Goal: Information Seeking & Learning: Find specific page/section

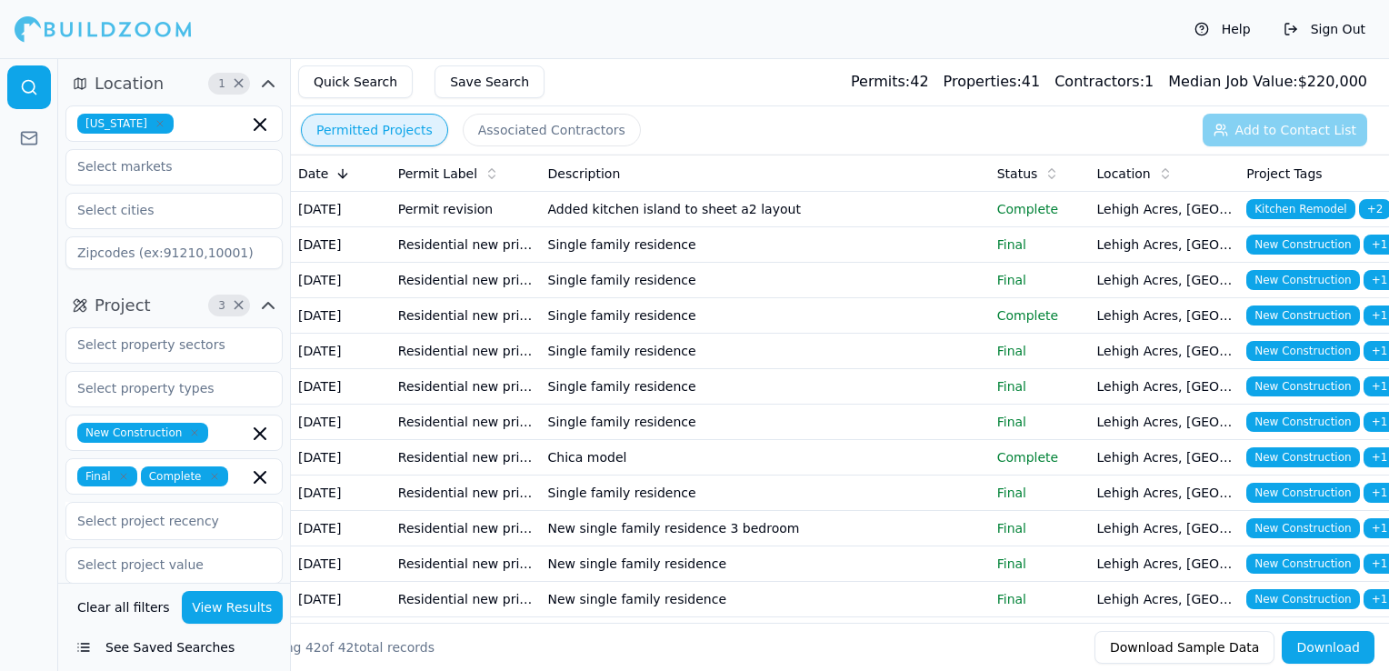
click at [155, 118] on icon "button" at bounding box center [160, 123] width 11 height 11
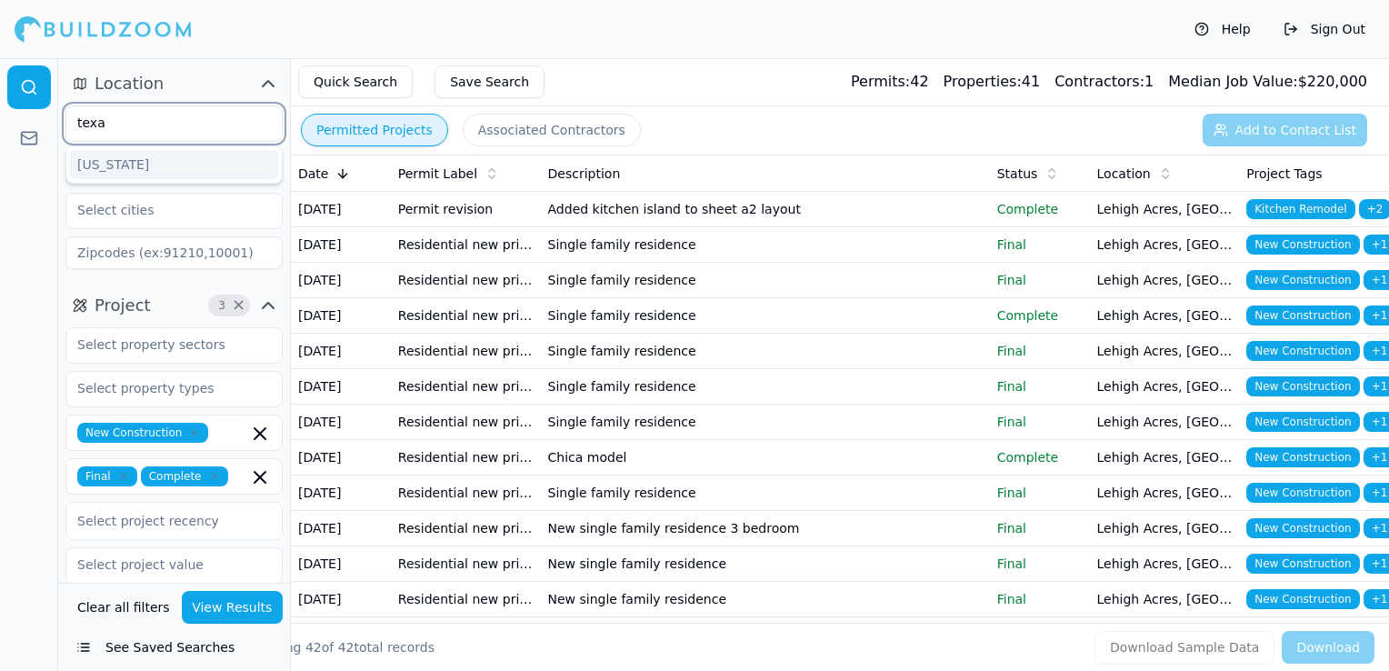
type input "texa"
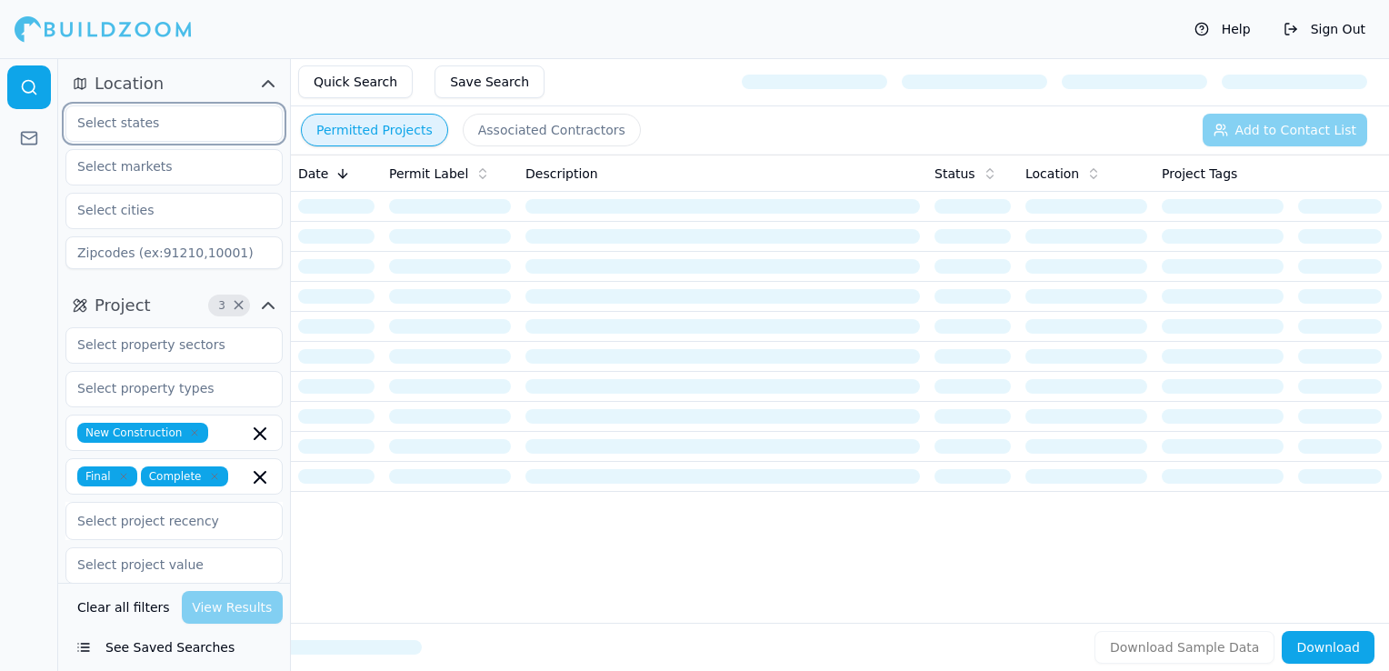
click at [142, 128] on input "text" at bounding box center [162, 122] width 193 height 33
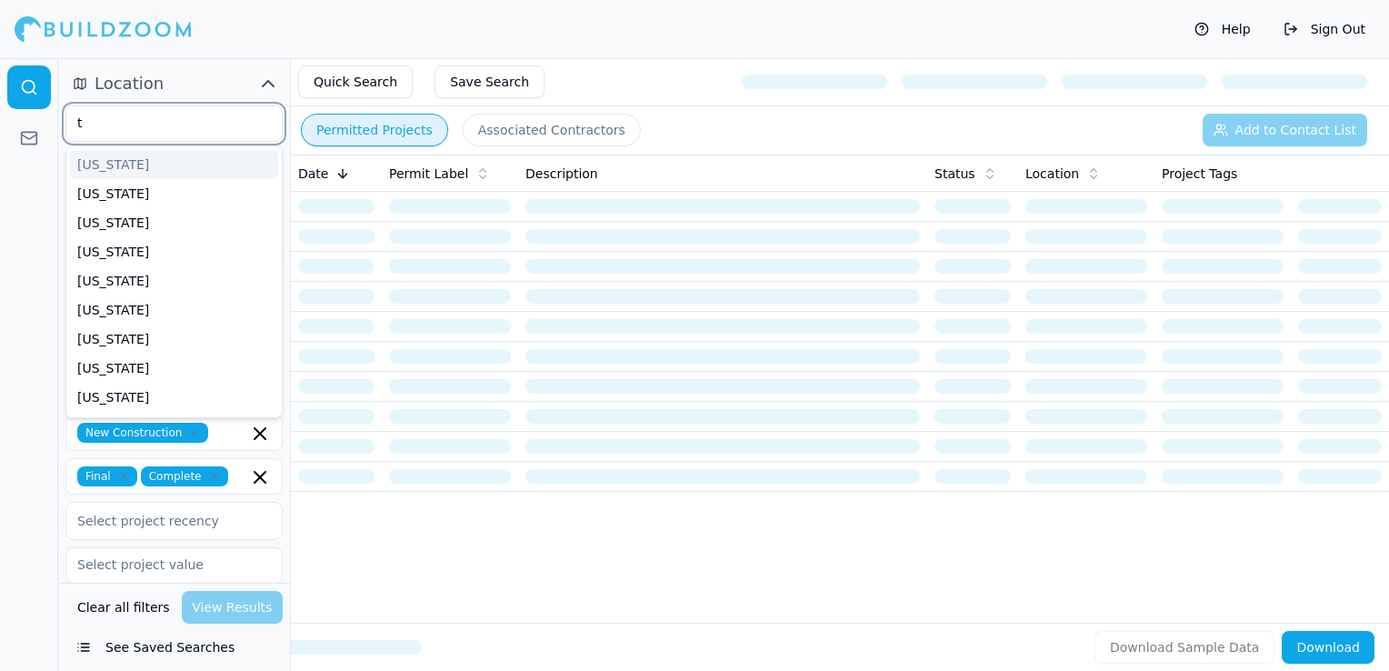
type input "te"
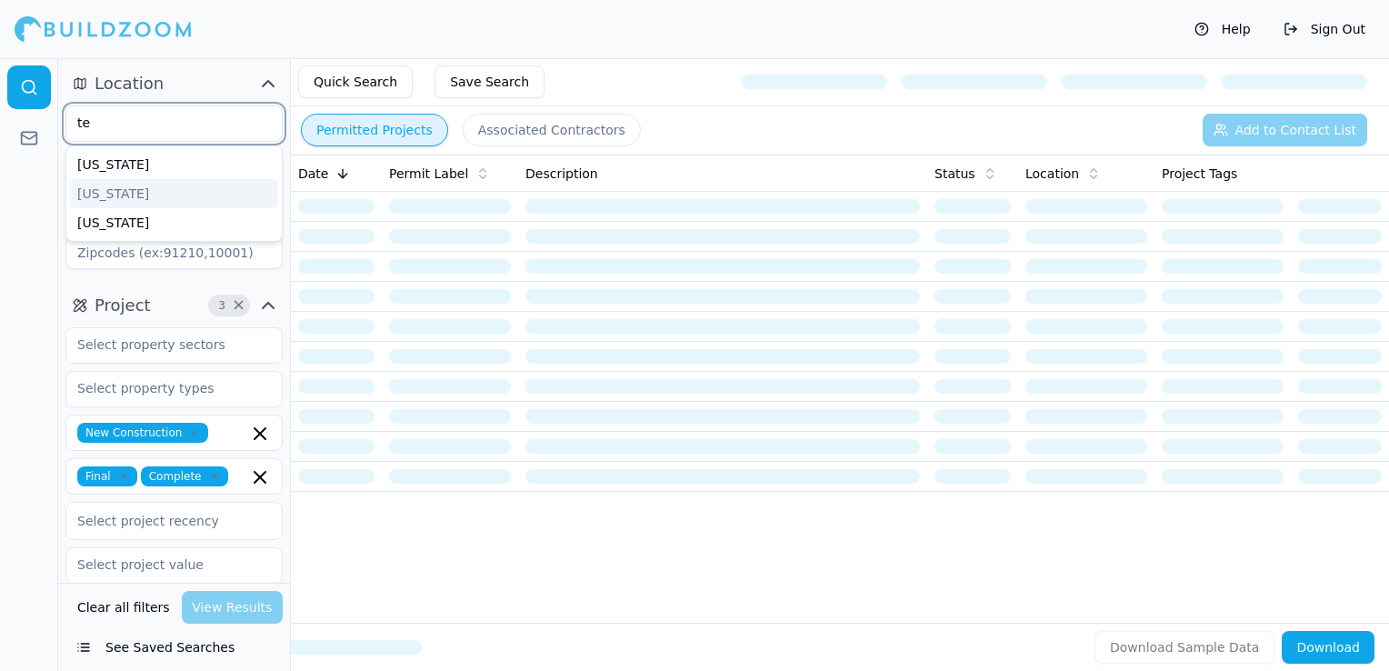
click at [123, 198] on div "[US_STATE]" at bounding box center [174, 193] width 208 height 29
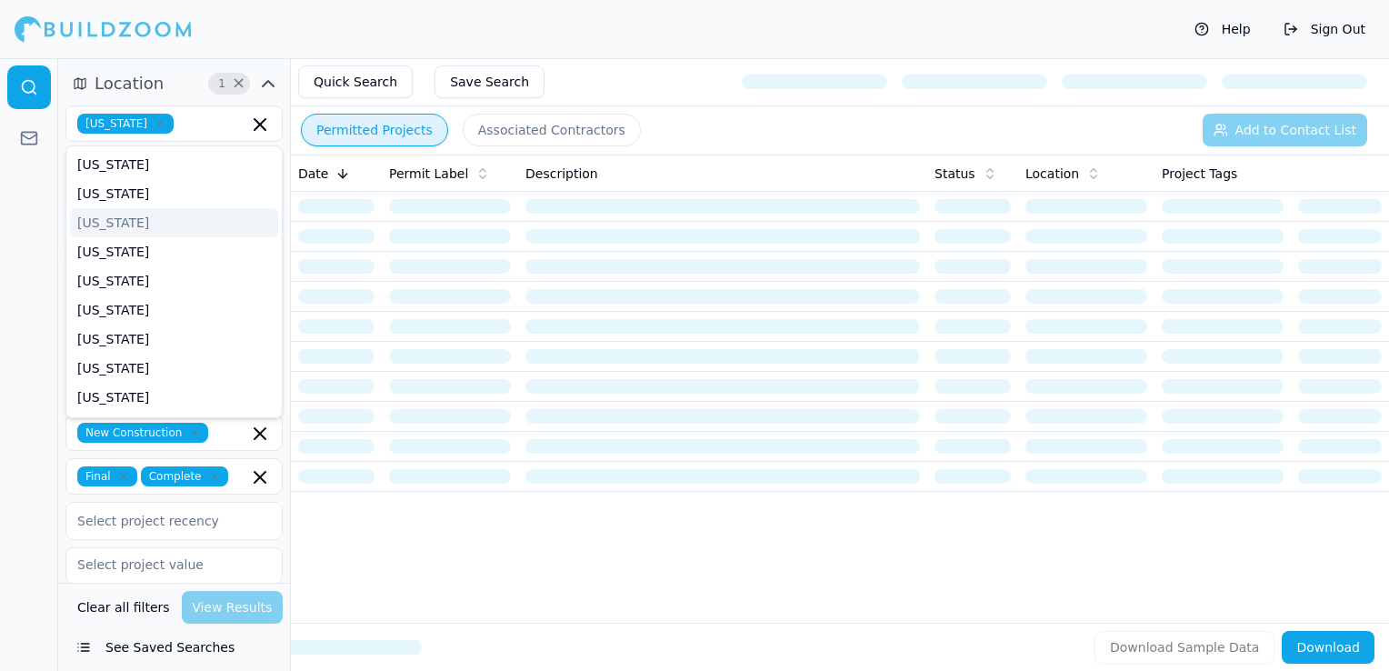
click at [422, 38] on div "Help Sign Out" at bounding box center [694, 29] width 1389 height 58
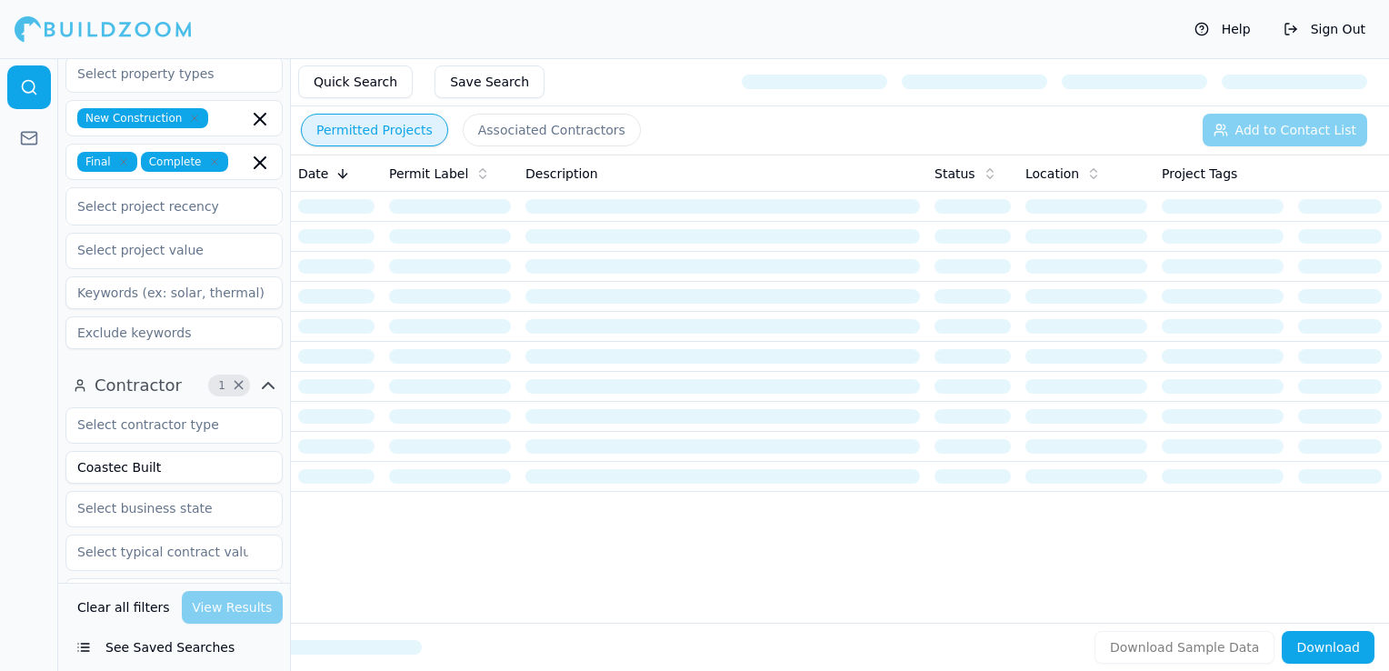
scroll to position [364, 0]
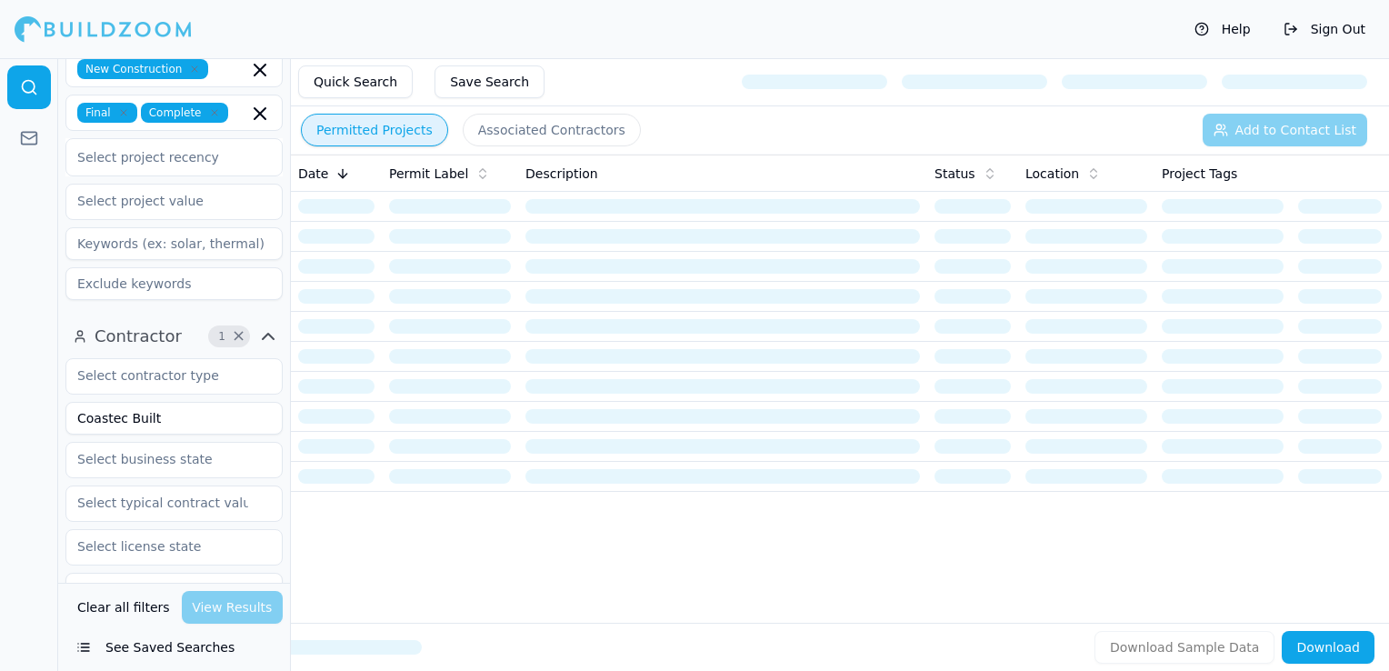
drag, startPoint x: 184, startPoint y: 421, endPoint x: 8, endPoint y: 394, distance: 177.6
click at [8, 394] on div "Location 1 × [US_STATE] Project 3 × New Construction Final Complete Select proj…" at bounding box center [694, 364] width 1389 height 613
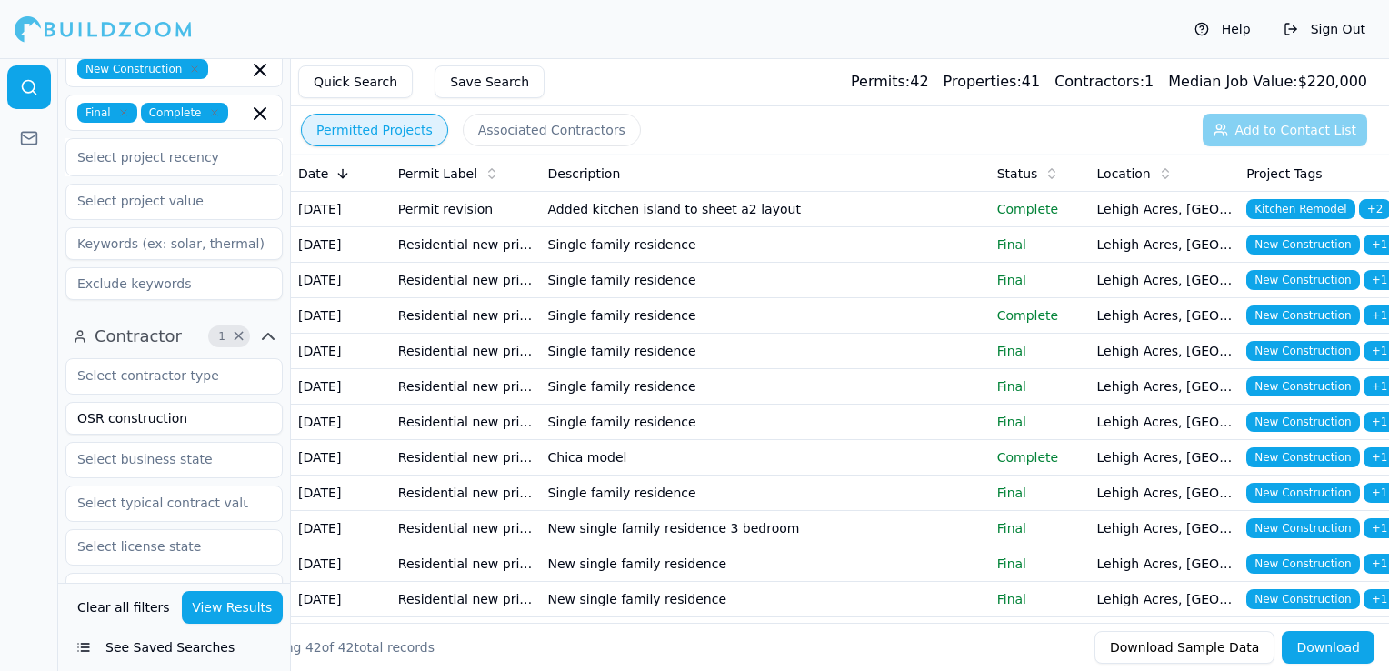
click at [247, 616] on button "View Results" at bounding box center [233, 607] width 102 height 33
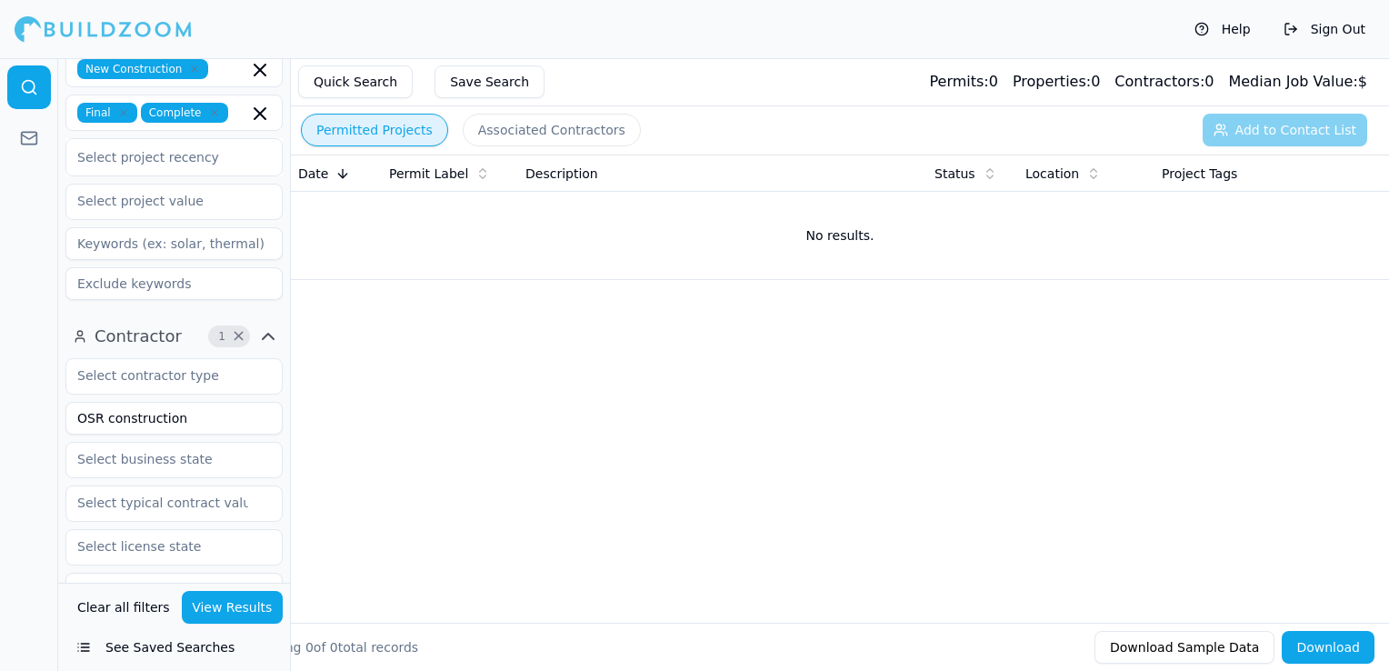
drag, startPoint x: 215, startPoint y: 419, endPoint x: 107, endPoint y: 424, distance: 107.4
click at [107, 424] on input "OSR construction" at bounding box center [173, 418] width 217 height 33
type input "OSR"
click at [222, 611] on button "View Results" at bounding box center [233, 607] width 102 height 33
